Goal: Use online tool/utility: Utilize a website feature to perform a specific function

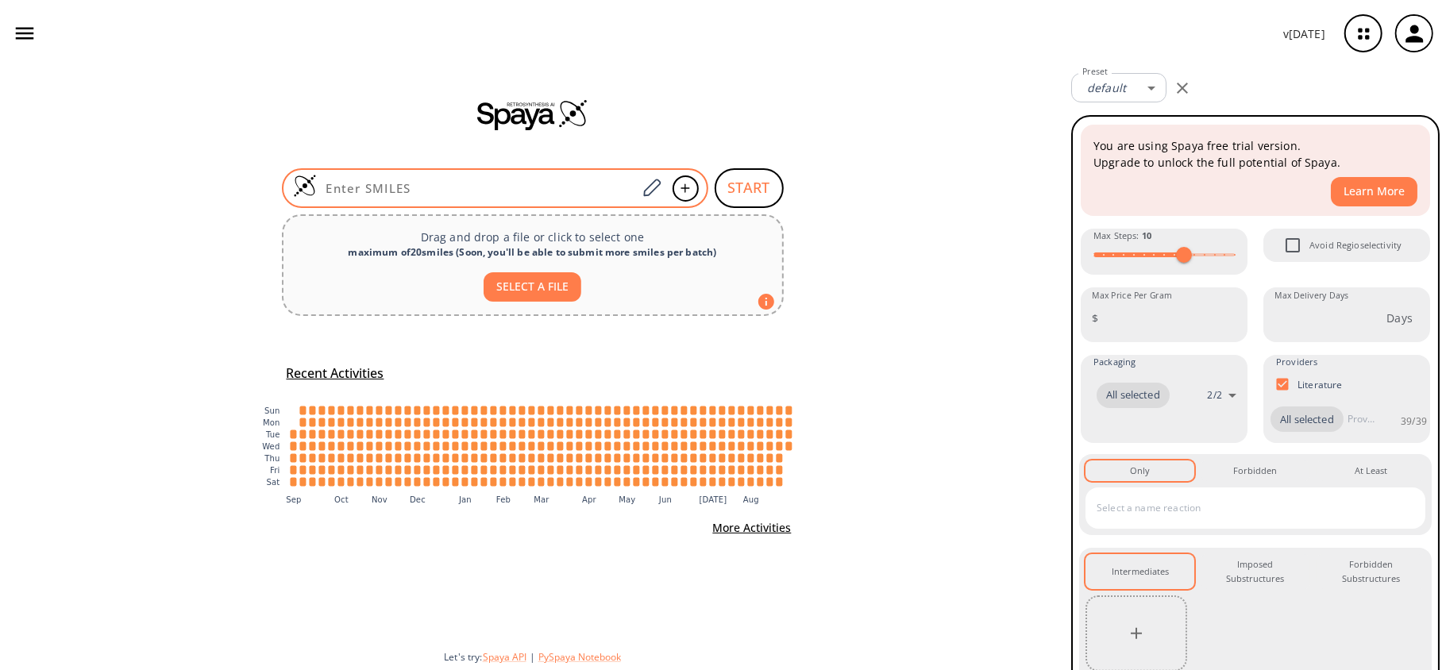
click at [451, 194] on input at bounding box center [477, 188] width 321 height 16
paste input "O/N=C1NC(C=CC(OC(F)(F)F)=C2)=C2S\1"
type input "O/N=C1NC(C=CC(OC(F)(F)F)=C2)=C2S\1"
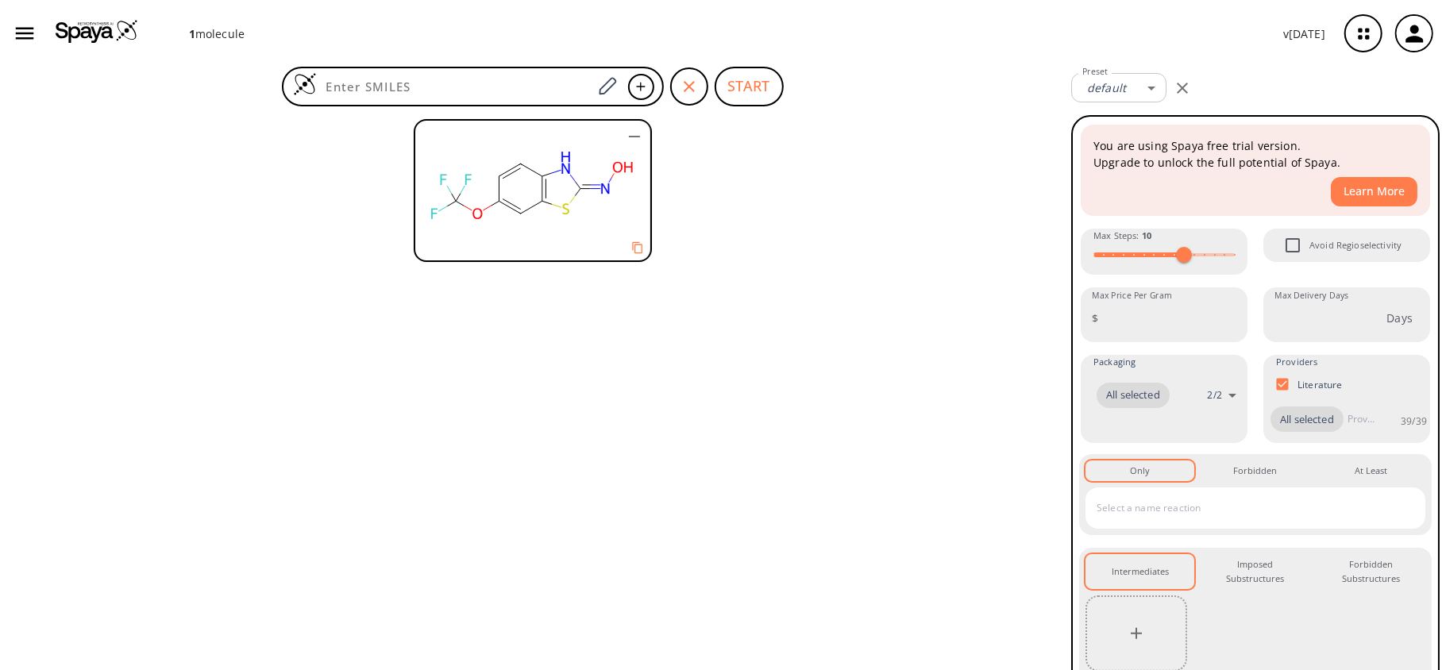
click at [713, 81] on form "START" at bounding box center [533, 87] width 502 height 40
drag, startPoint x: 731, startPoint y: 79, endPoint x: 719, endPoint y: 102, distance: 25.2
click at [731, 81] on button "START" at bounding box center [749, 87] width 69 height 40
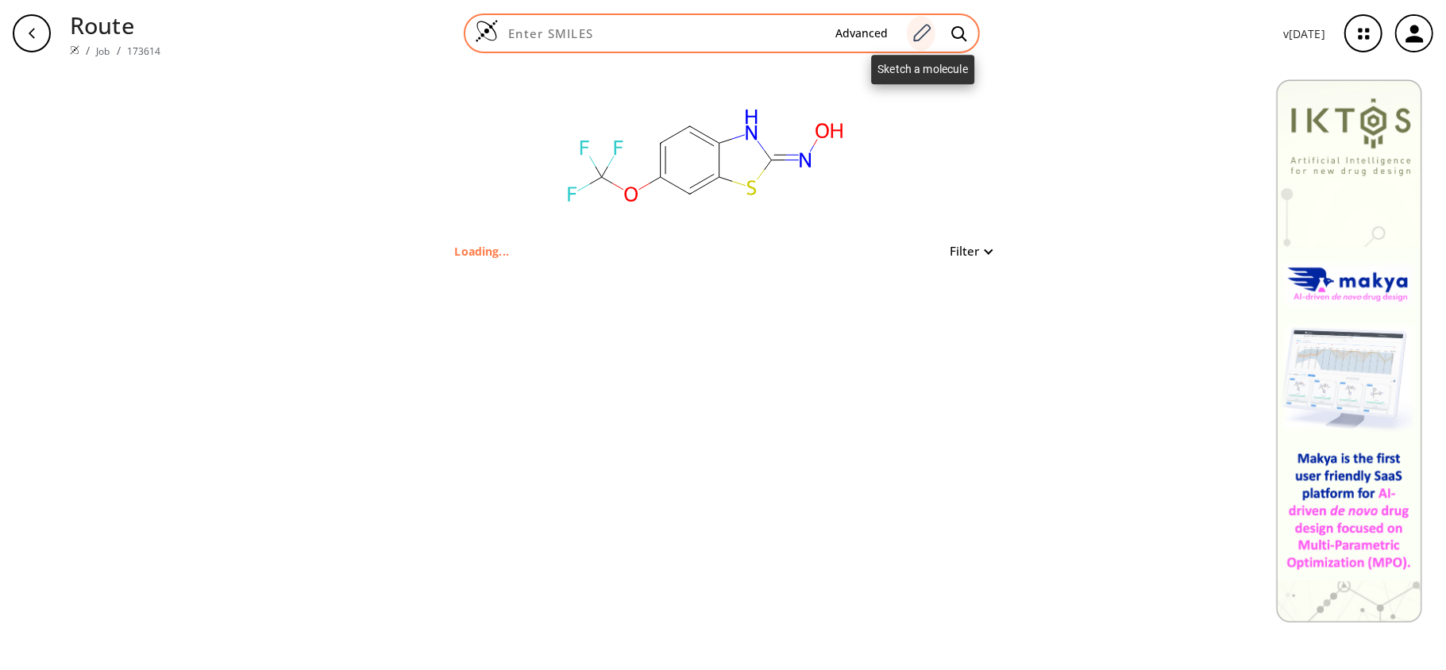
click at [921, 40] on icon at bounding box center [921, 32] width 17 height 17
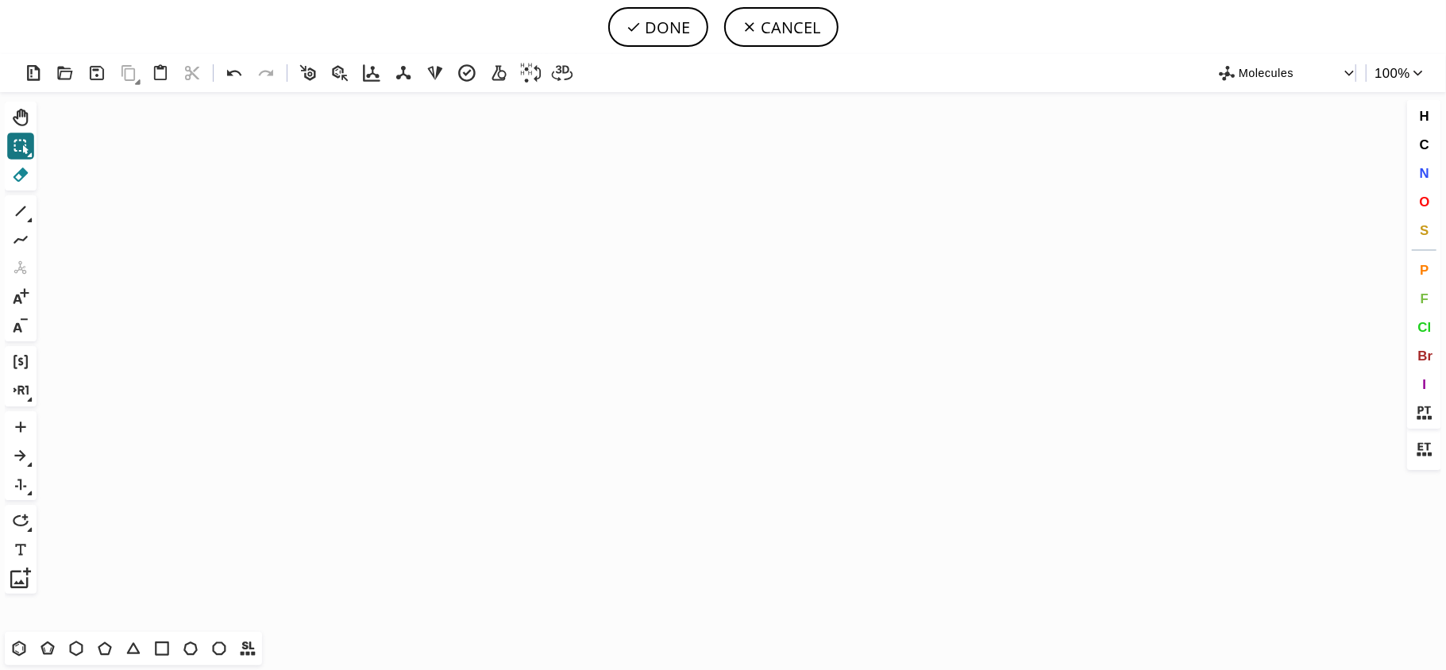
click at [23, 181] on icon at bounding box center [20, 174] width 21 height 21
click at [643, 13] on button "DONE" at bounding box center [658, 27] width 100 height 40
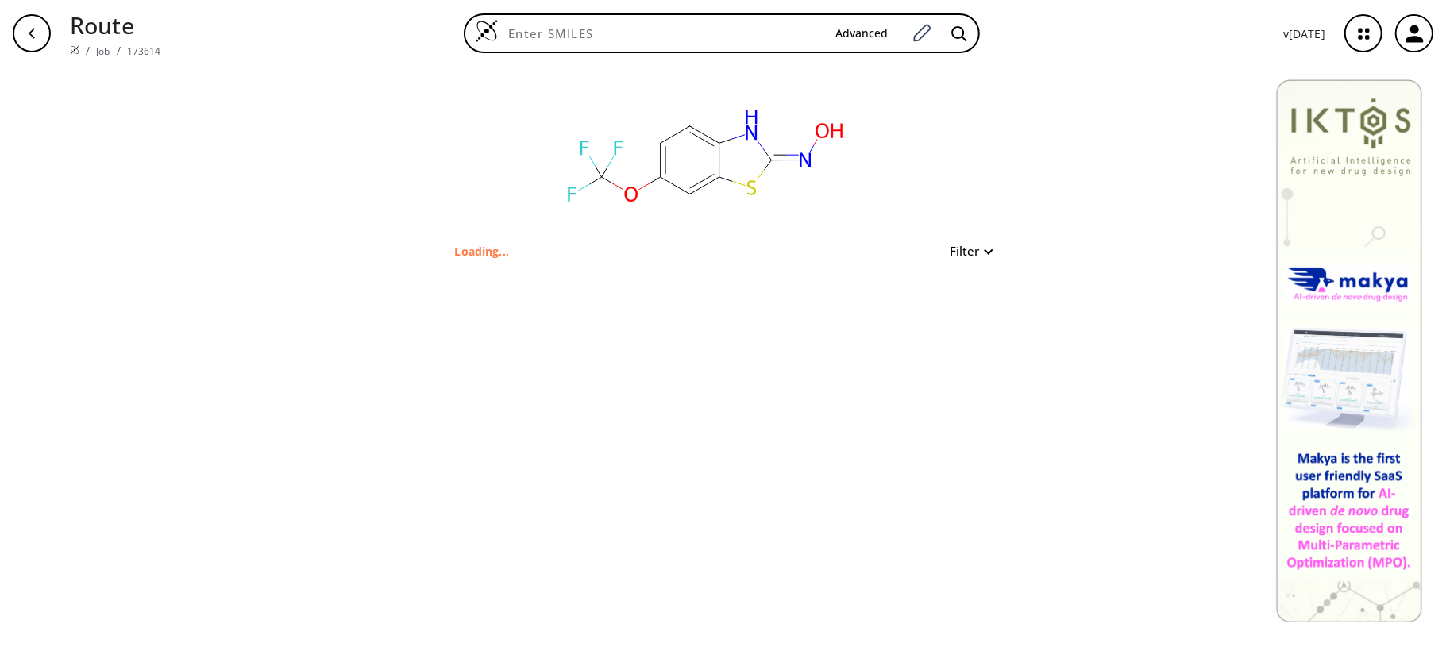
click at [667, 11] on div "Route / Job / 173614 Advanced v [DATE]" at bounding box center [723, 33] width 1446 height 67
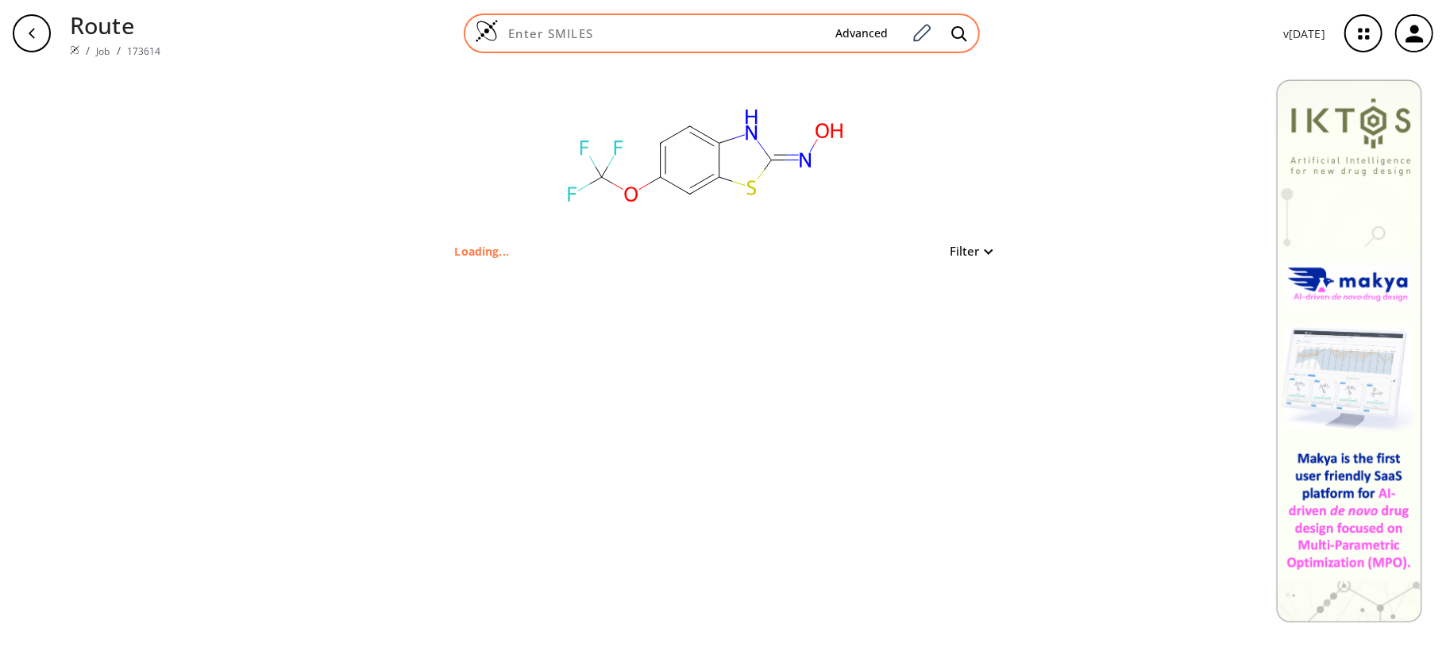
click at [667, 33] on input at bounding box center [661, 33] width 324 height 16
paste input "O/N=C1NC(C=CC(OC(F)(F)F)=C2)=C2S\1"
type input "O/N=C1NC(C=CC(OC(F)(F)F)=C2)=C2S\1"
click at [932, 37] on icon at bounding box center [921, 33] width 21 height 21
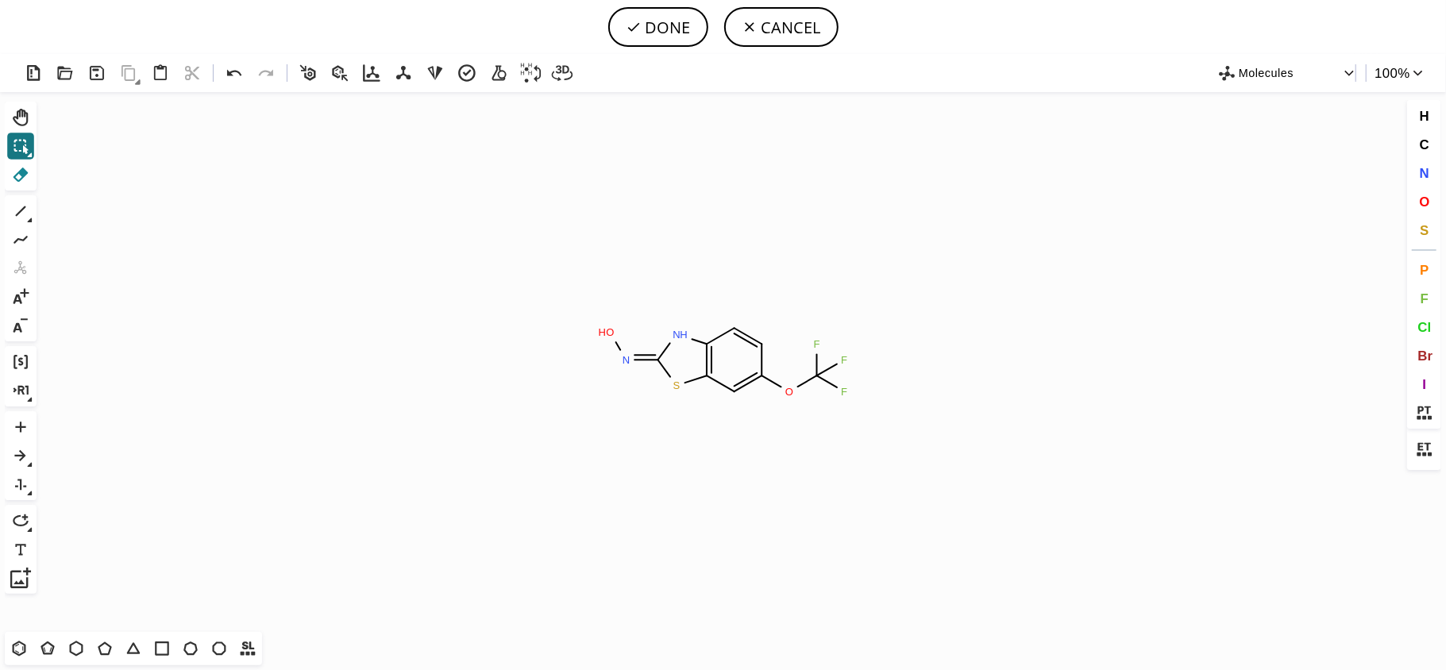
click at [10, 179] on icon at bounding box center [20, 174] width 21 height 21
click at [10, 219] on icon at bounding box center [20, 211] width 21 height 21
click at [8, 173] on button "Del" at bounding box center [20, 174] width 27 height 27
click at [648, 357] on icon at bounding box center [642, 360] width 24 height 17
click at [19, 213] on icon at bounding box center [21, 211] width 10 height 10
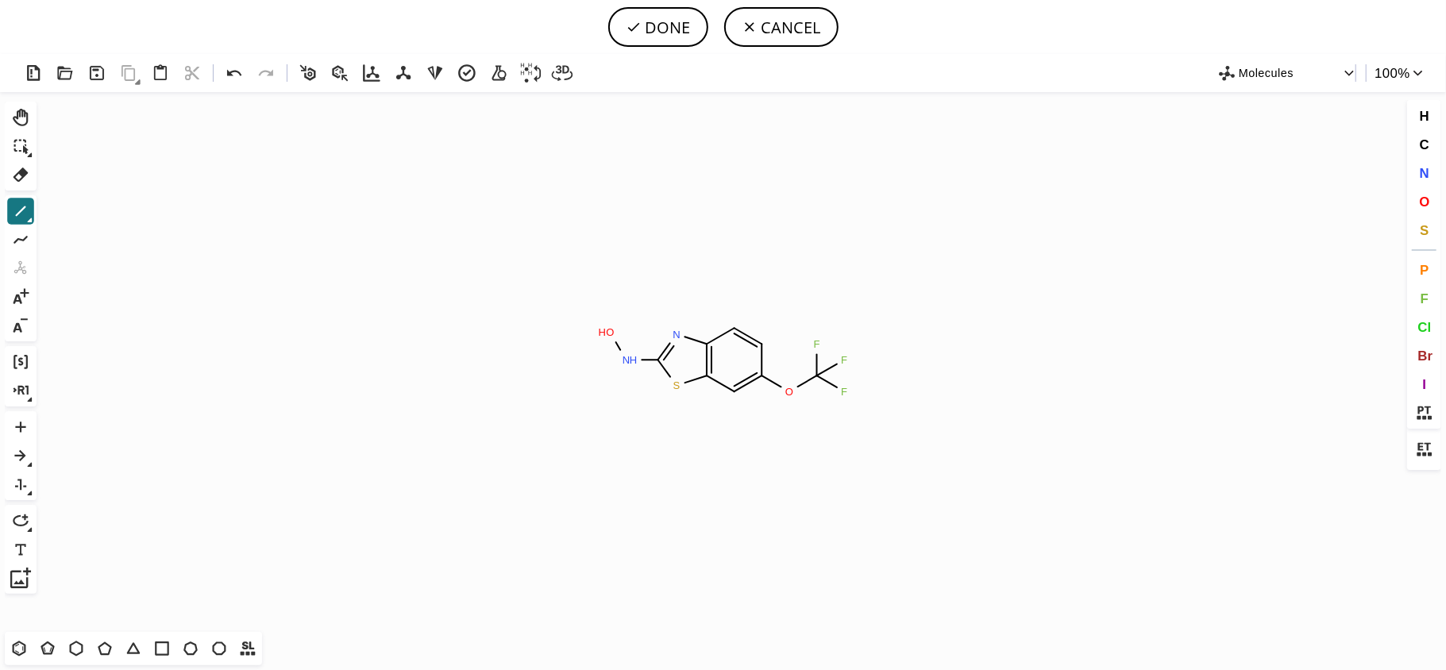
drag, startPoint x: 621, startPoint y: 359, endPoint x: 640, endPoint y: 360, distance: 19.1
click at [635, 45] on button "DONE" at bounding box center [658, 27] width 100 height 40
type input "ONC1SC2C=C(OC(F)(F)F)C=CC=2N=1"
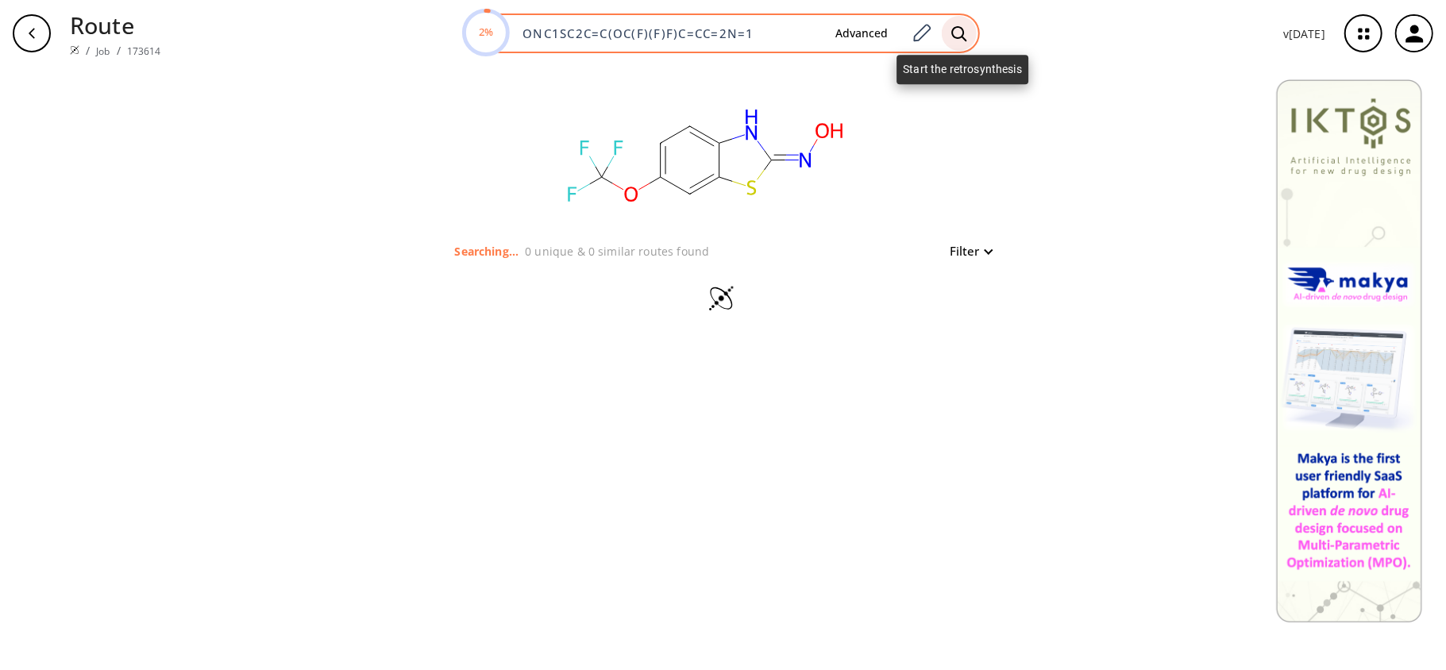
drag, startPoint x: 948, startPoint y: 48, endPoint x: 957, endPoint y: 32, distance: 19.2
click at [954, 37] on span at bounding box center [959, 33] width 35 height 35
click at [957, 32] on icon at bounding box center [959, 33] width 16 height 17
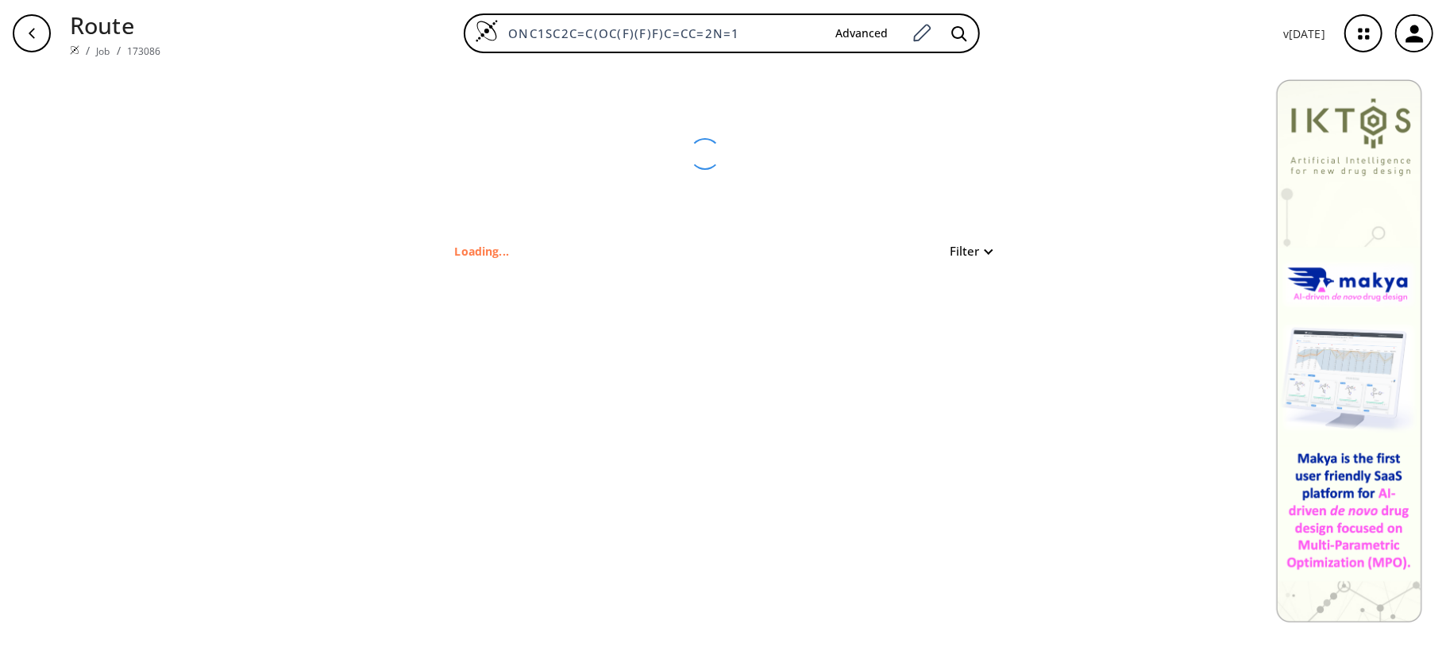
type input "FC(F)(Oc(cc1)cc2c1nc(NO)s2)F"
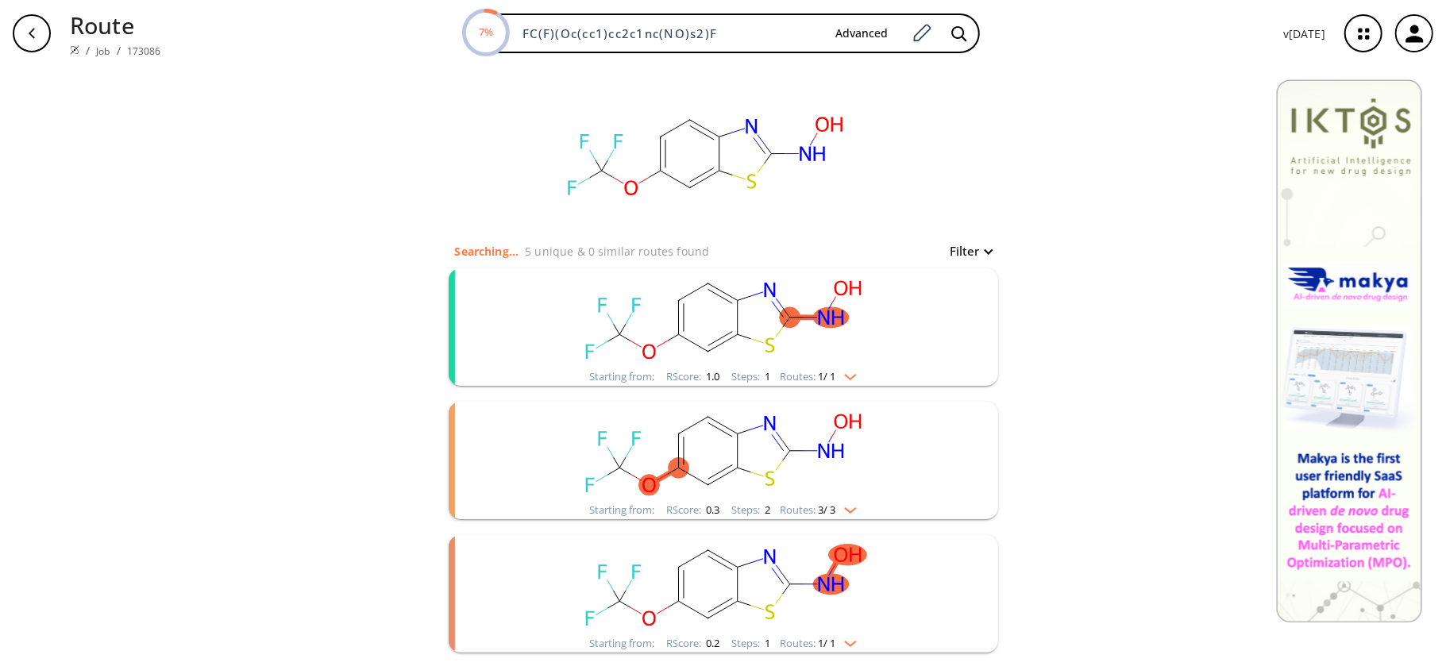
click at [874, 311] on rect "clusters" at bounding box center [723, 317] width 413 height 99
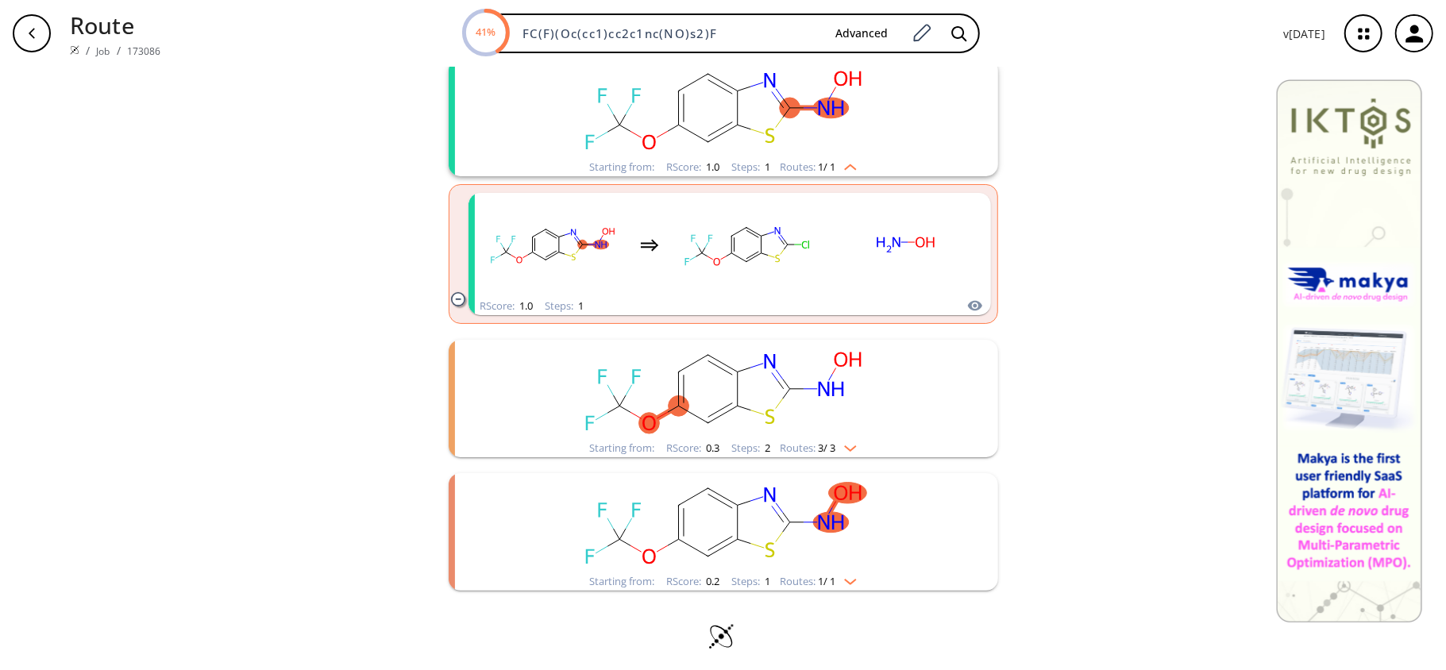
scroll to position [211, 0]
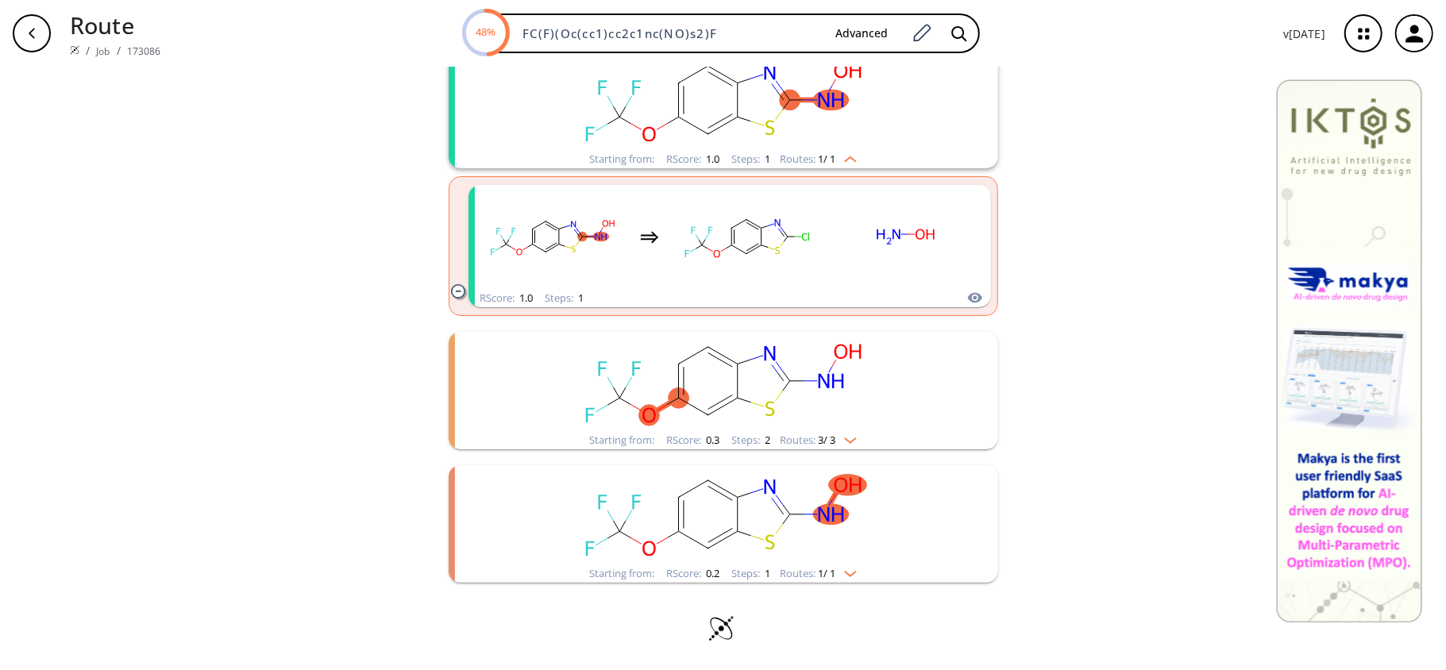
click at [832, 509] on icon "clusters" at bounding box center [837, 514] width 11 height 14
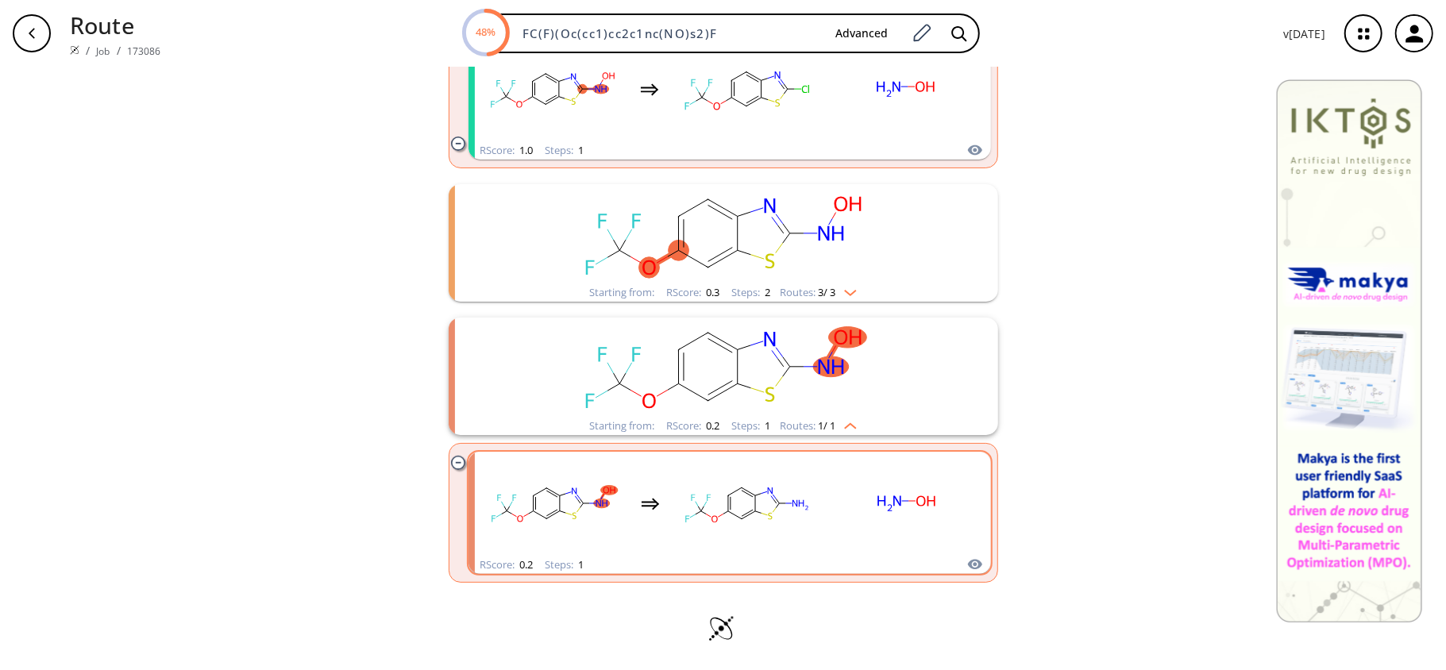
scroll to position [366, 0]
click at [792, 510] on ellipse "clusters" at bounding box center [800, 505] width 22 height 14
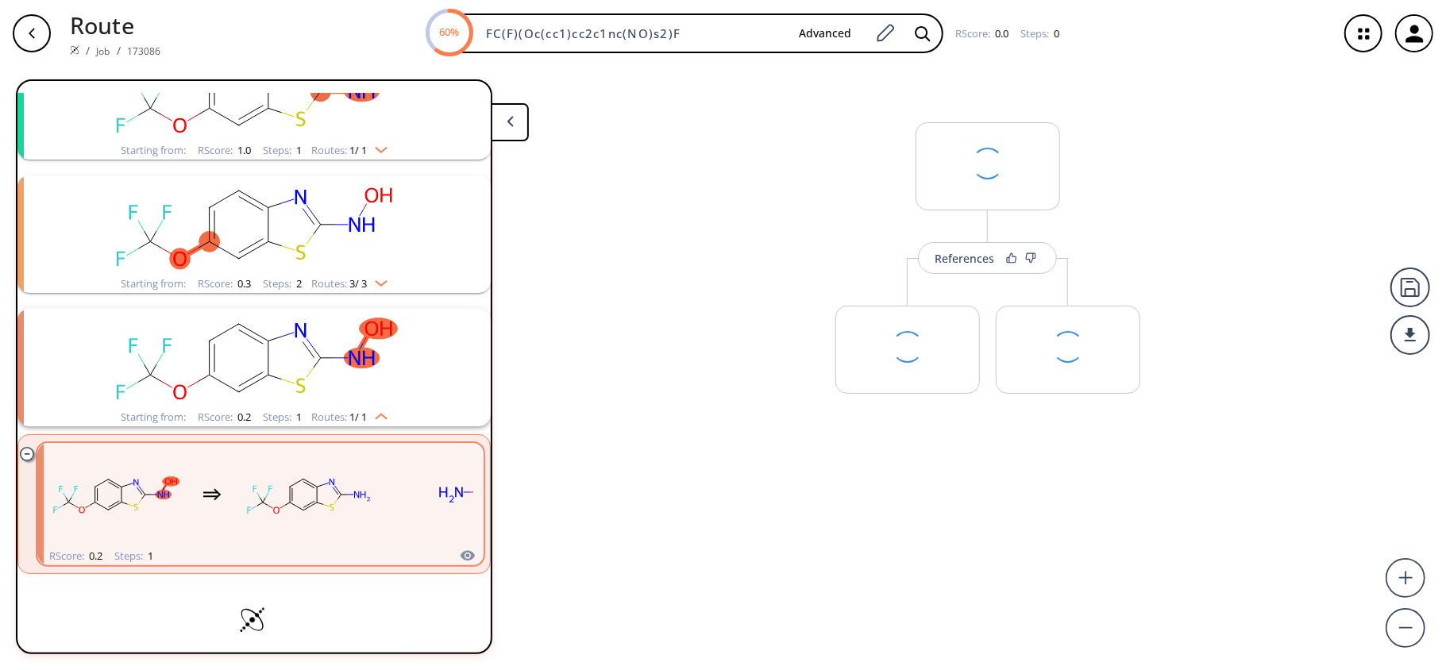
scroll to position [128, 0]
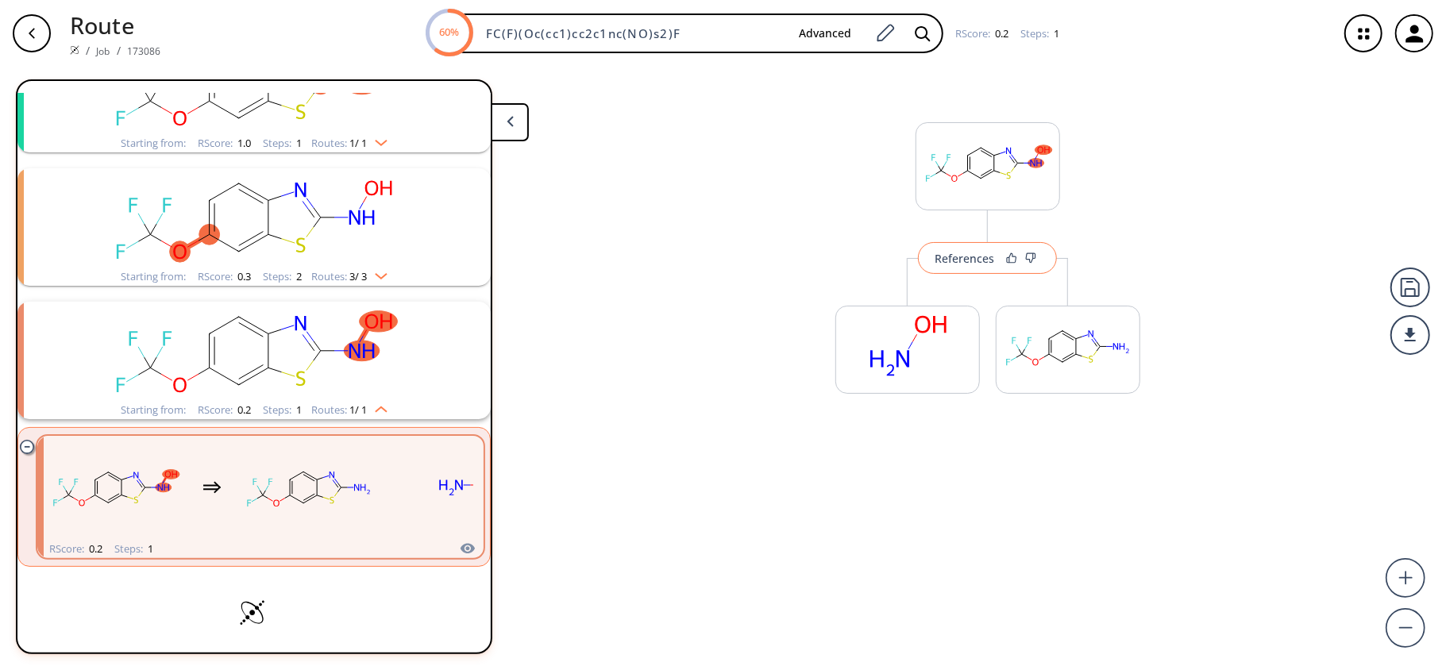
click at [996, 261] on button "References" at bounding box center [987, 258] width 139 height 32
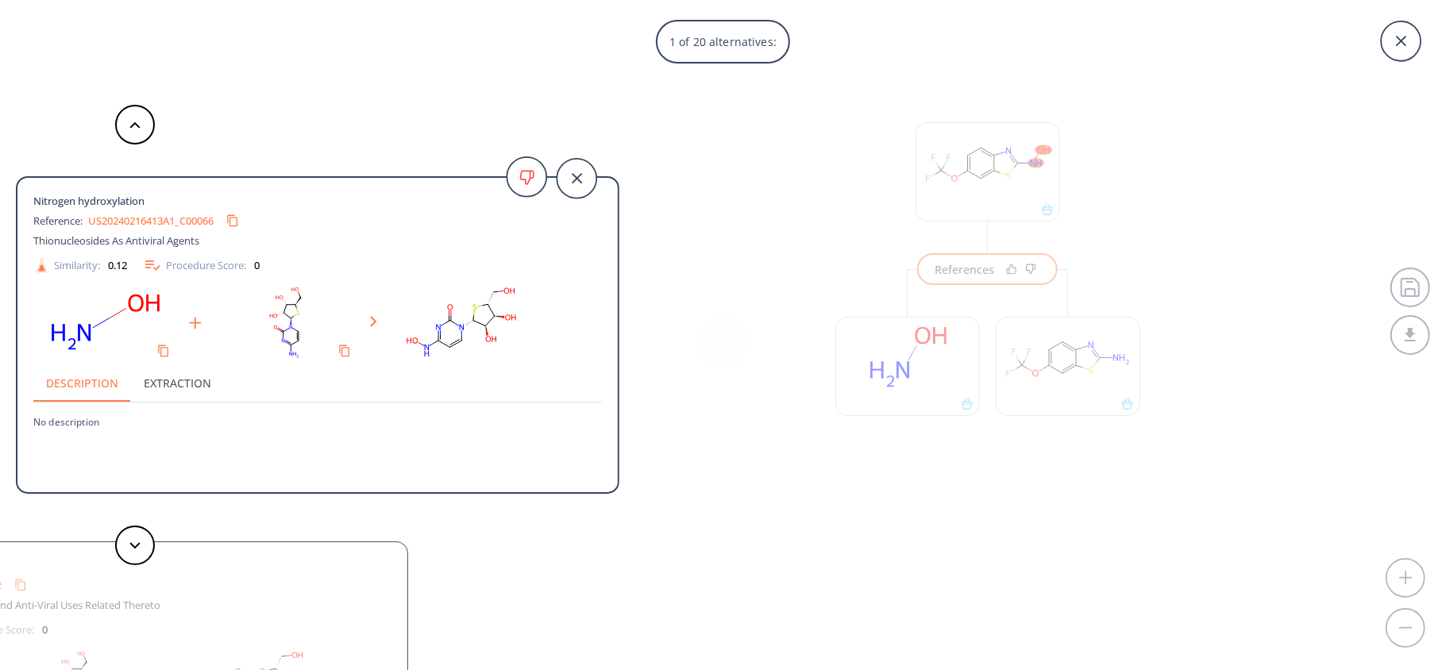
scroll to position [61, 0]
click at [118, 532] on div at bounding box center [135, 546] width 48 height 40
click at [125, 547] on button at bounding box center [135, 546] width 40 height 40
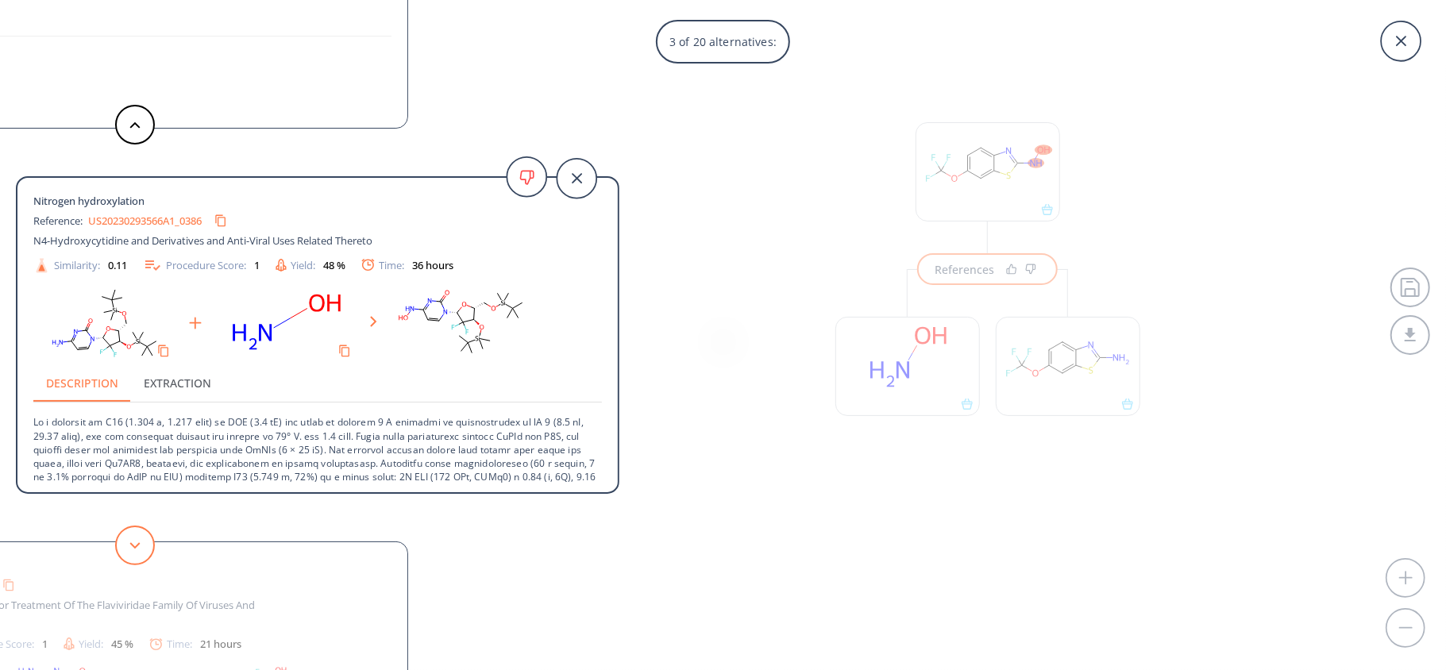
click at [137, 553] on button at bounding box center [135, 546] width 40 height 40
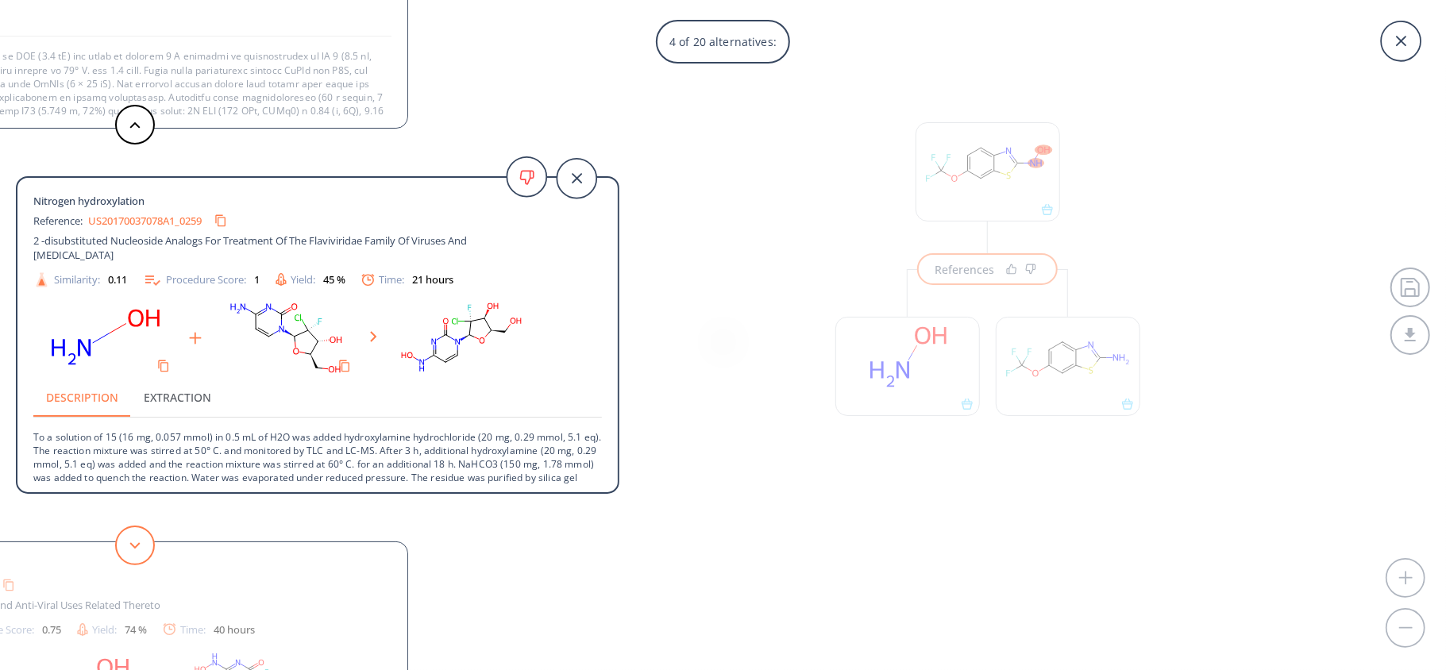
click at [127, 541] on button at bounding box center [135, 546] width 40 height 40
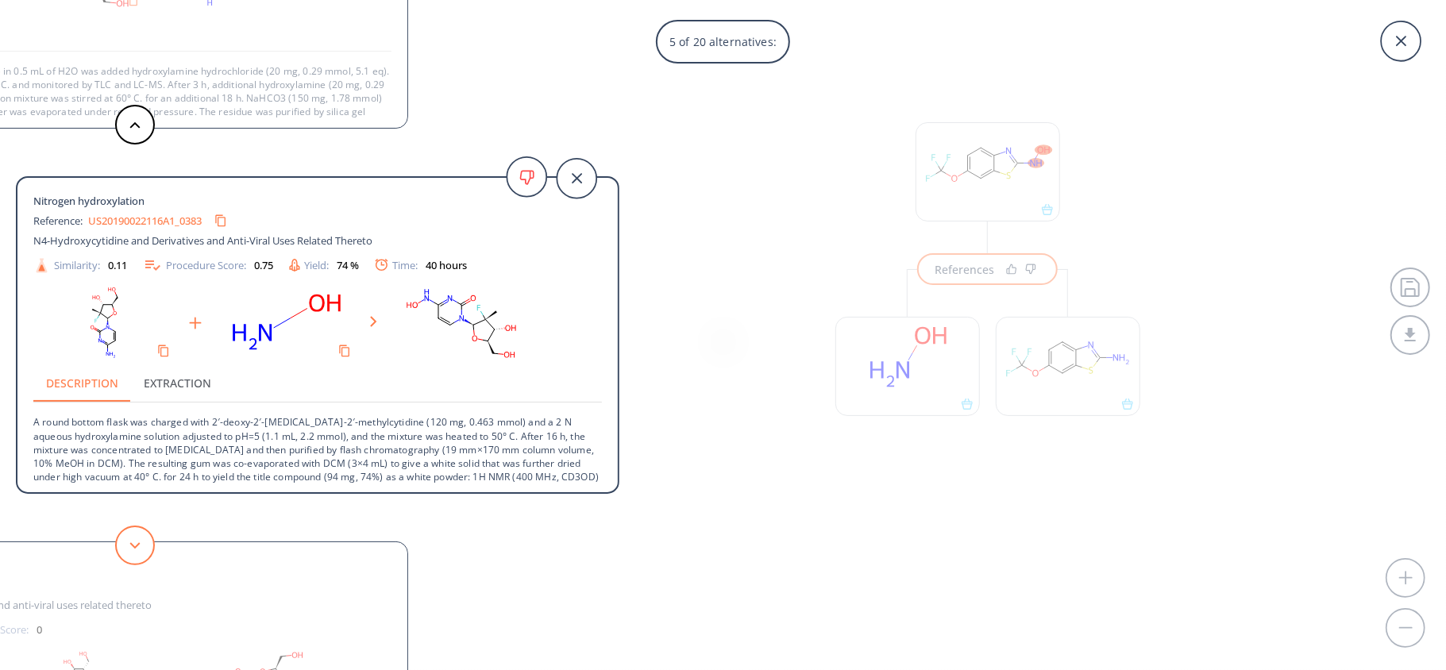
click at [137, 557] on button at bounding box center [135, 546] width 40 height 40
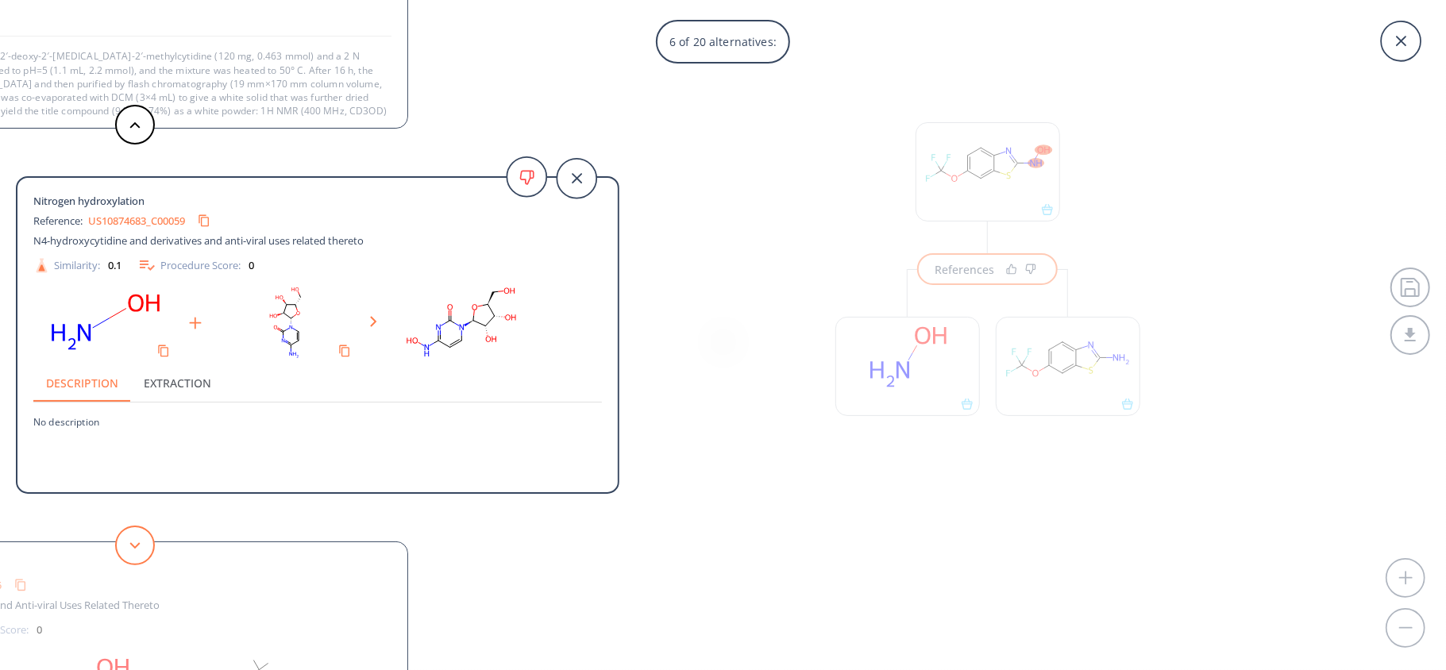
click at [137, 557] on button at bounding box center [135, 546] width 40 height 40
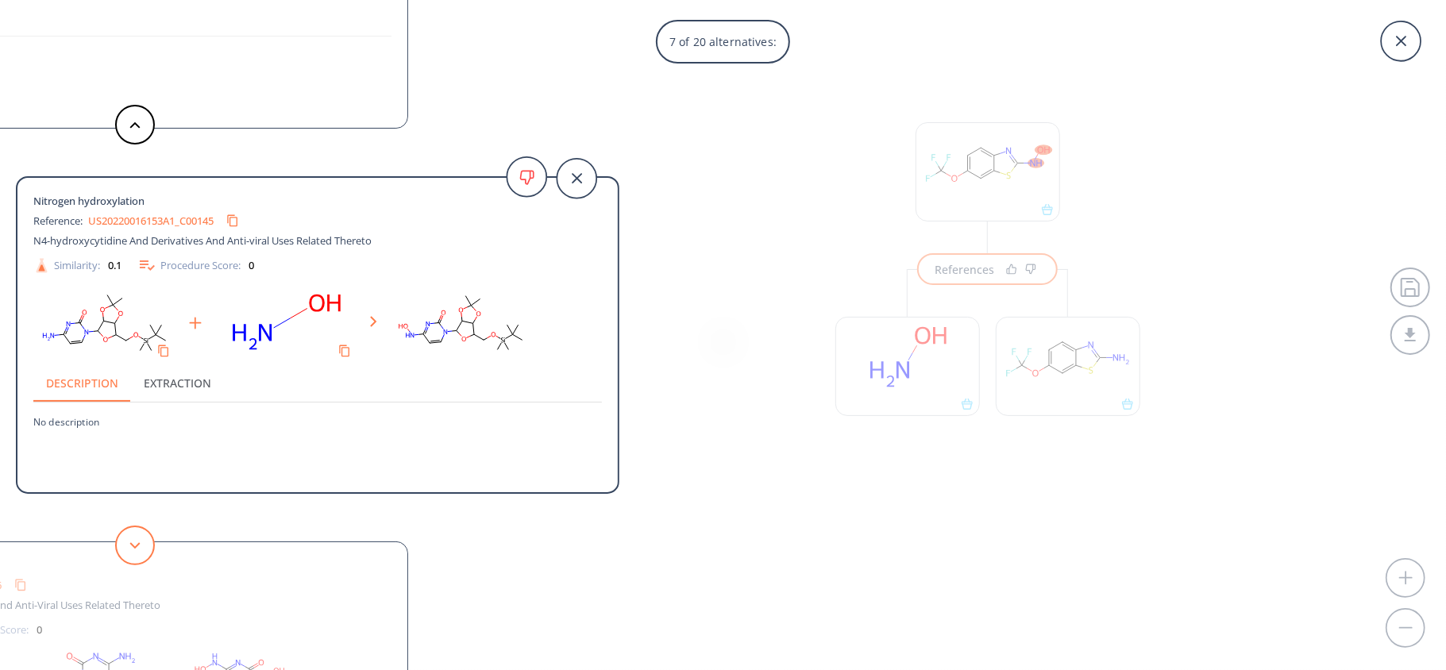
click at [137, 557] on button at bounding box center [135, 546] width 40 height 40
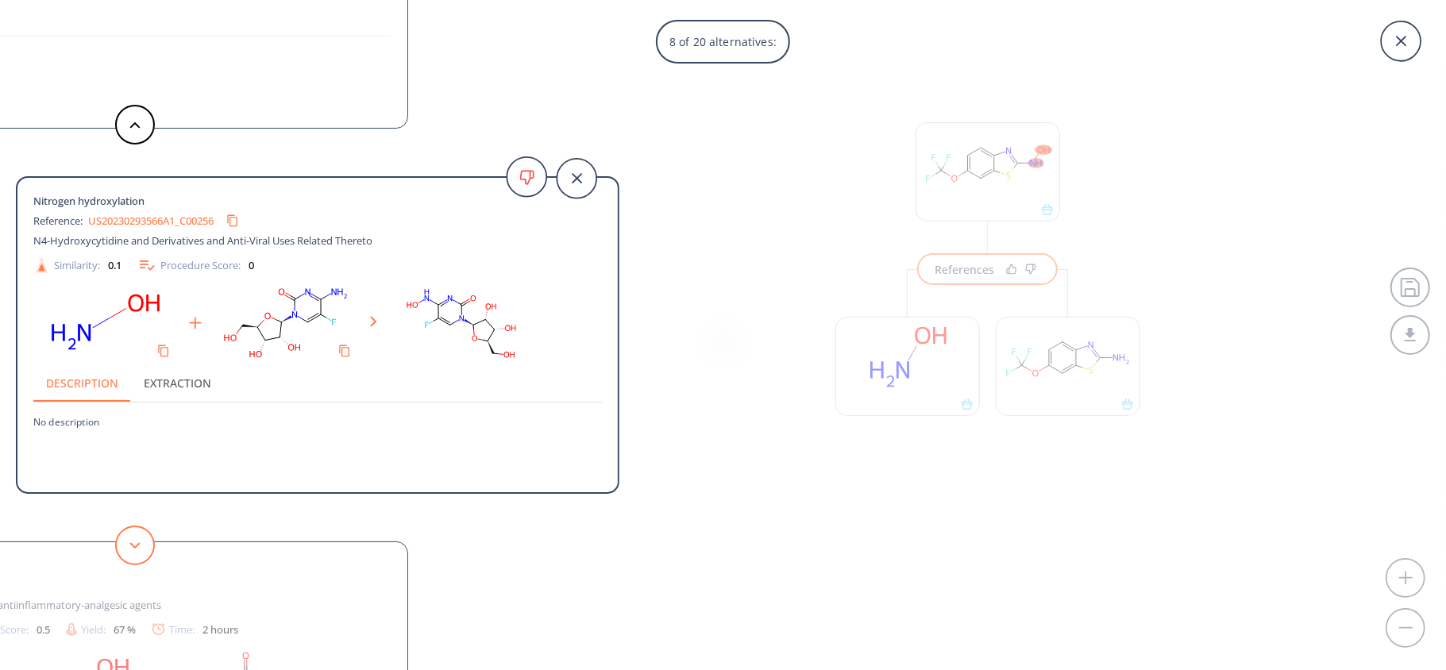
click at [137, 557] on button at bounding box center [135, 546] width 40 height 40
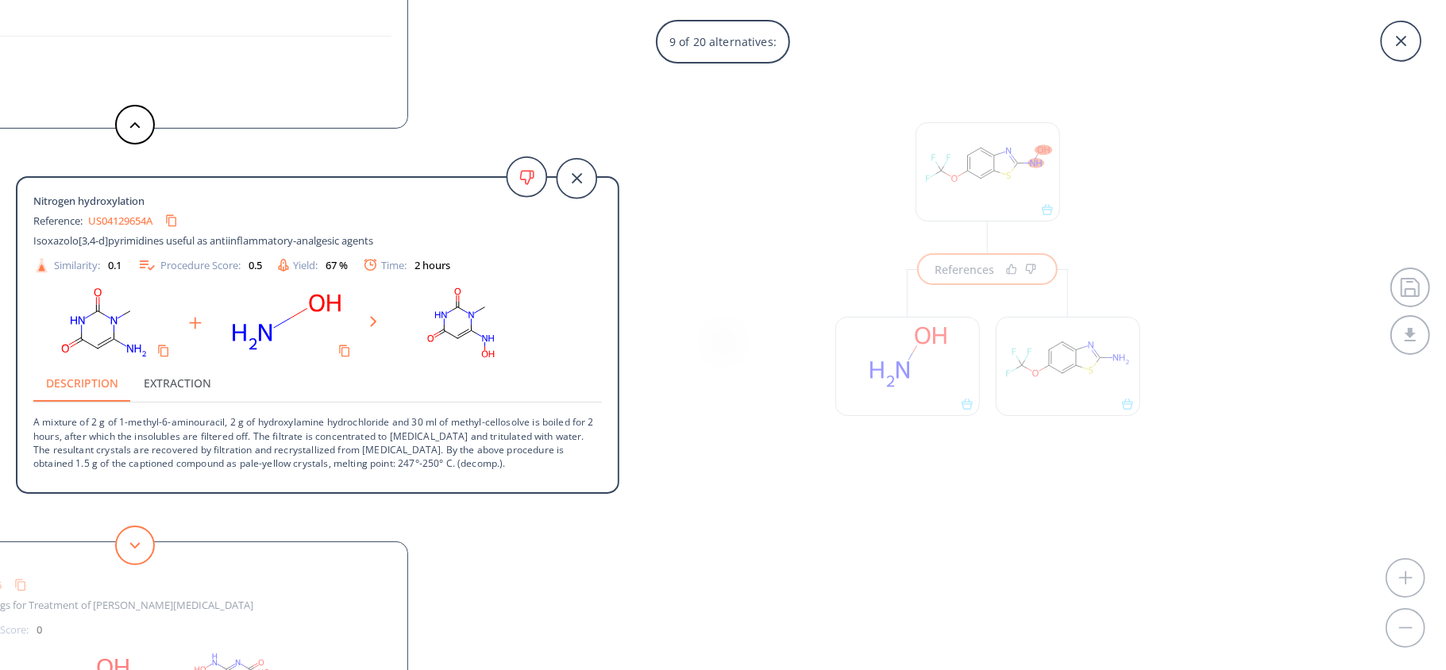
click at [137, 557] on button at bounding box center [135, 546] width 40 height 40
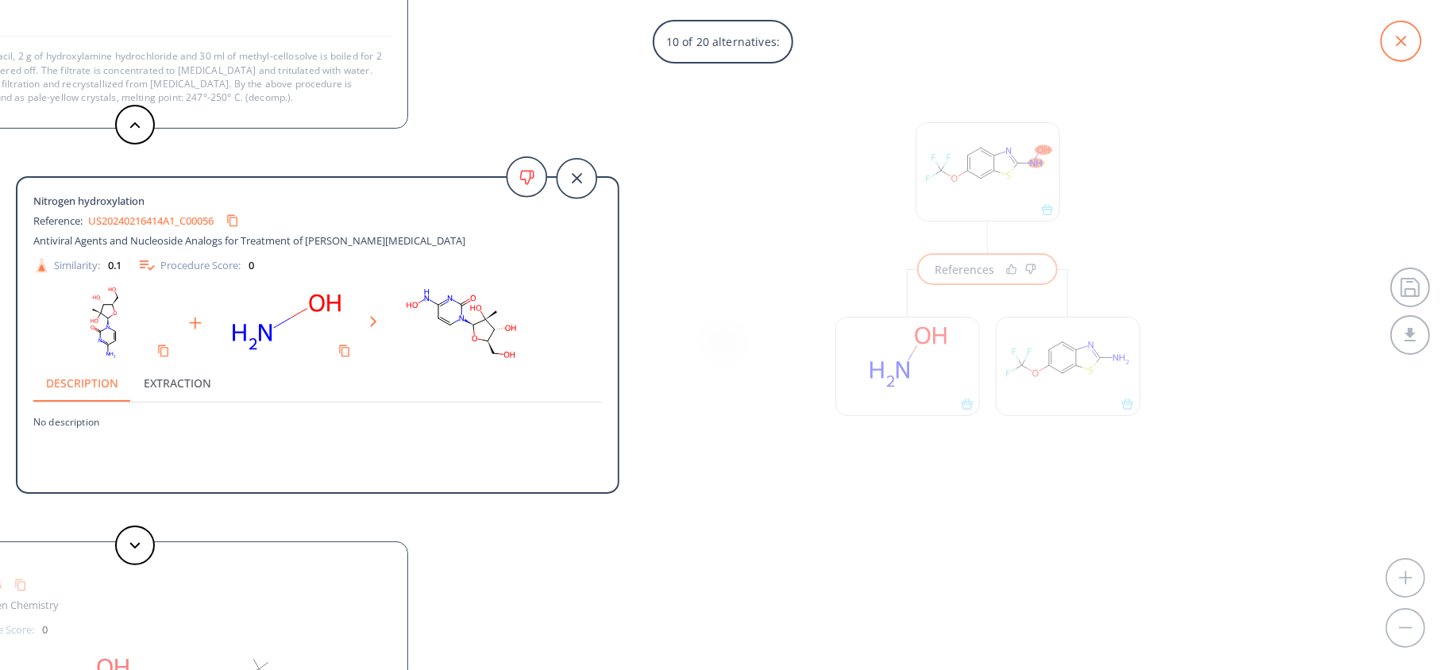
click at [1392, 42] on icon at bounding box center [1401, 41] width 40 height 40
